Goal: Find specific page/section: Find specific page/section

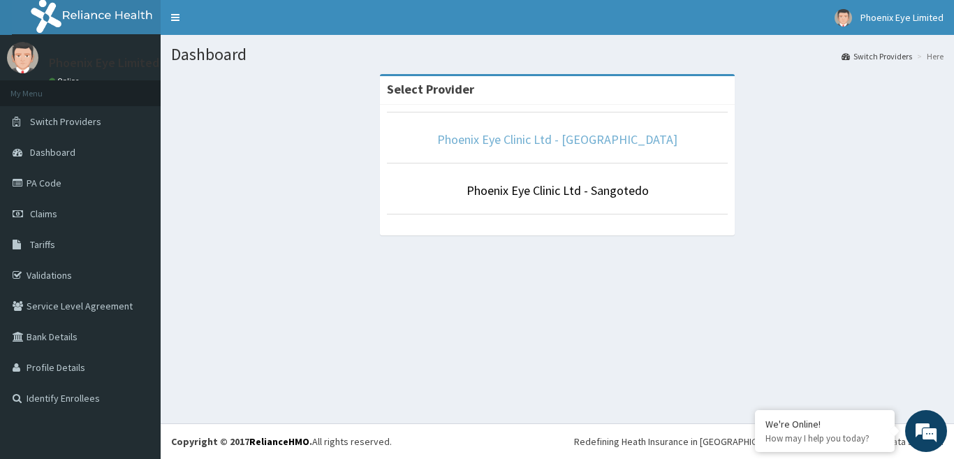
click at [564, 132] on link "Phoenix Eye Clinic Ltd - [GEOGRAPHIC_DATA]" at bounding box center [557, 139] width 240 height 16
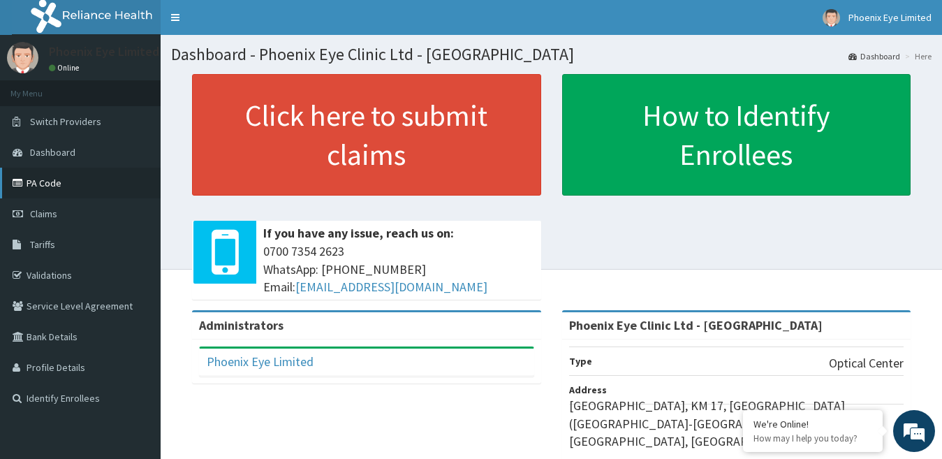
click at [36, 170] on link "PA Code" at bounding box center [80, 183] width 161 height 31
